Goal: Browse casually: Explore the website without a specific task or goal

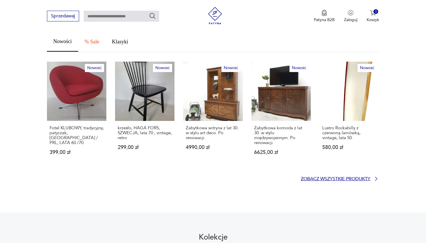
click at [340, 177] on p "Zobacz wszystkie produkty" at bounding box center [334, 179] width 69 height 4
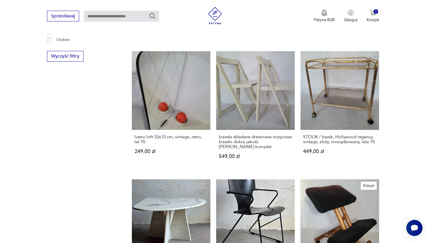
scroll to position [515, 0]
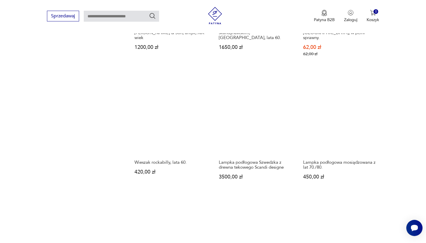
scroll to position [509, 0]
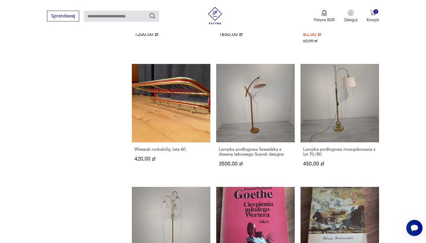
drag, startPoint x: 266, startPoint y: 136, endPoint x: 265, endPoint y: 115, distance: 21.5
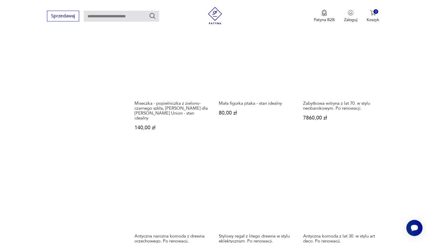
scroll to position [512, 0]
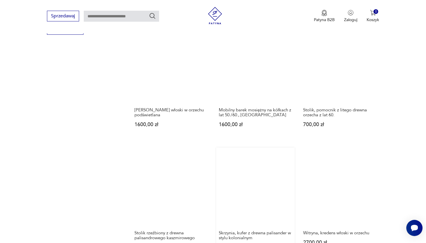
scroll to position [507, 0]
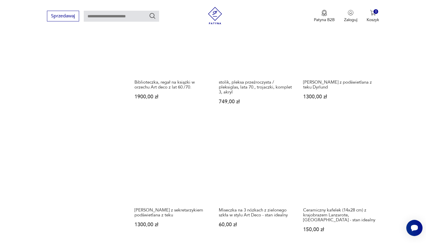
scroll to position [441, 0]
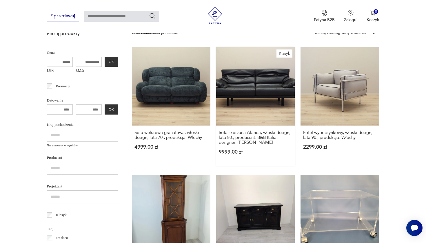
click at [232, 68] on link "Klasyk Sofa skórzana Alanda, włoski design, lata 80., producent: B&B Italia, de…" at bounding box center [255, 106] width 78 height 119
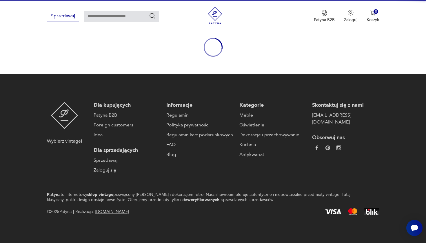
scroll to position [61, 0]
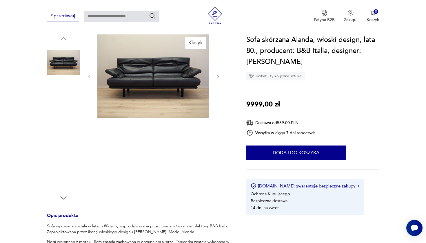
click at [71, 100] on img at bounding box center [63, 99] width 33 height 33
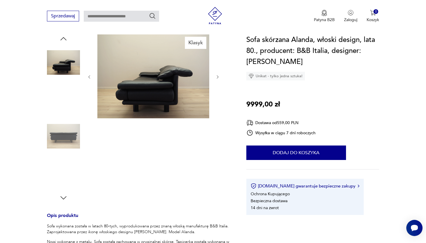
click at [69, 109] on img at bounding box center [63, 99] width 33 height 33
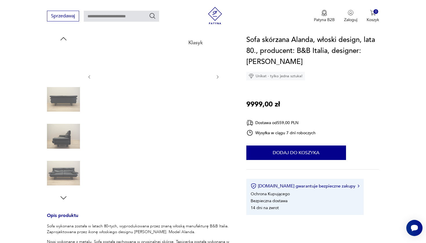
click at [68, 113] on img at bounding box center [63, 99] width 33 height 33
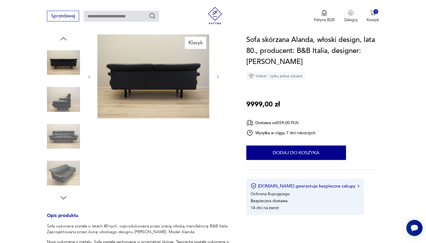
click at [68, 131] on img at bounding box center [63, 136] width 33 height 33
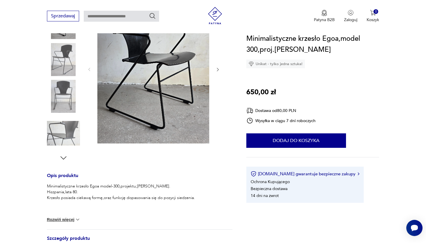
scroll to position [45, 0]
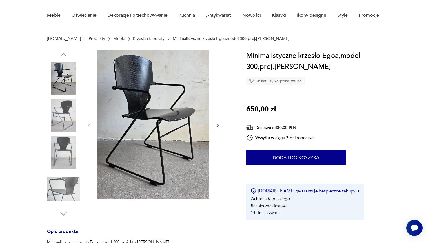
click at [65, 73] on img at bounding box center [63, 78] width 33 height 33
click at [62, 109] on img at bounding box center [63, 115] width 33 height 33
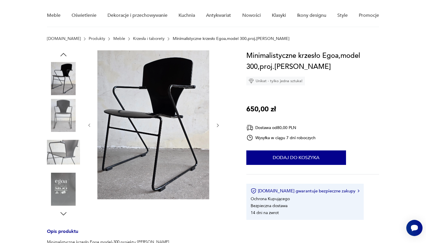
click at [54, 143] on img at bounding box center [63, 152] width 33 height 33
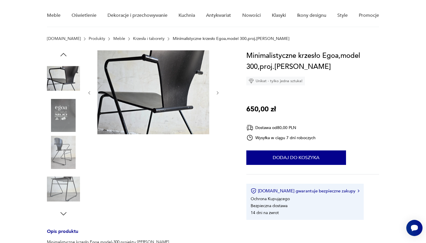
click at [53, 147] on img at bounding box center [63, 152] width 33 height 33
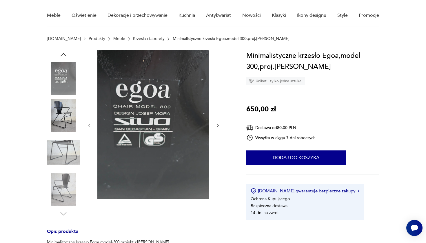
click at [54, 153] on img at bounding box center [63, 152] width 33 height 33
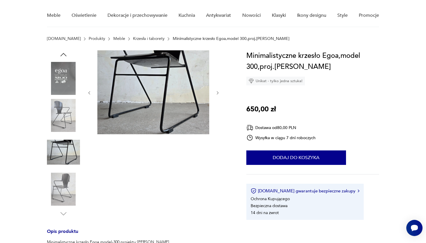
click at [51, 177] on img at bounding box center [63, 189] width 33 height 33
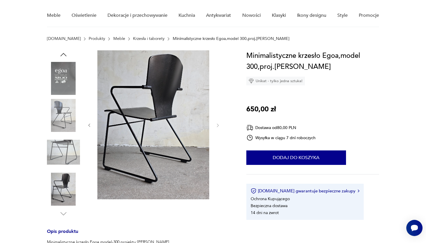
click at [52, 191] on img at bounding box center [63, 189] width 33 height 33
